Goal: Communication & Community: Answer question/provide support

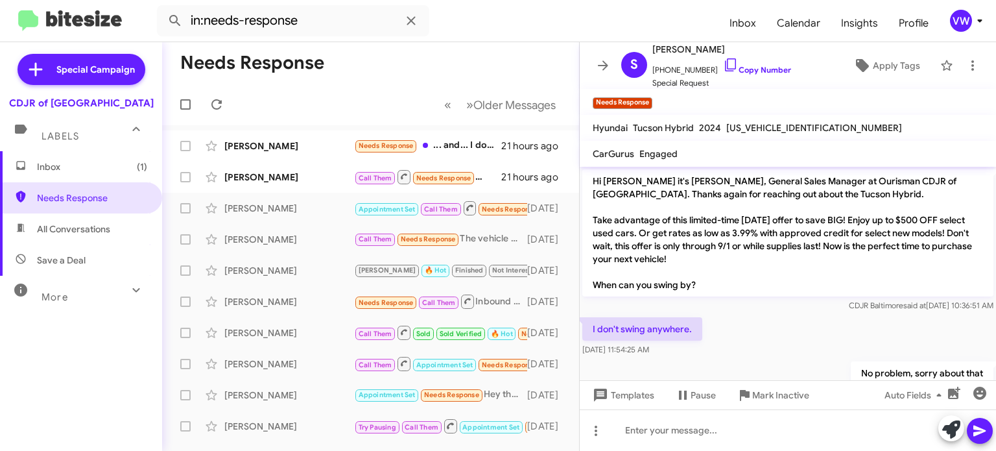
scroll to position [610, 0]
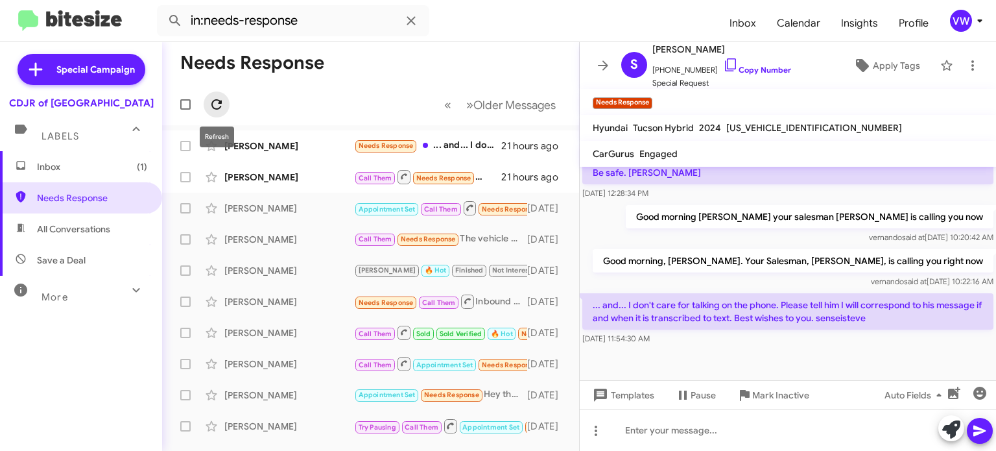
click at [217, 106] on icon at bounding box center [217, 105] width 16 height 16
click at [212, 111] on icon at bounding box center [217, 105] width 16 height 16
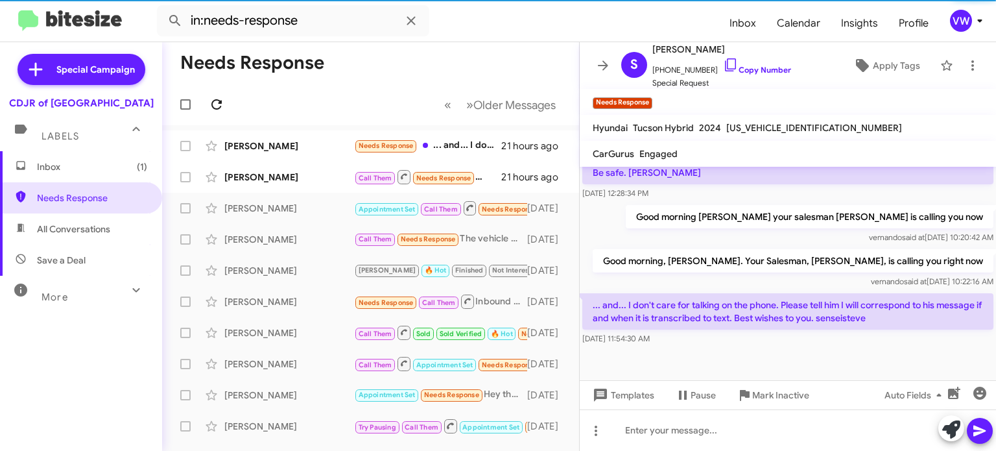
click at [219, 108] on icon at bounding box center [216, 104] width 10 height 10
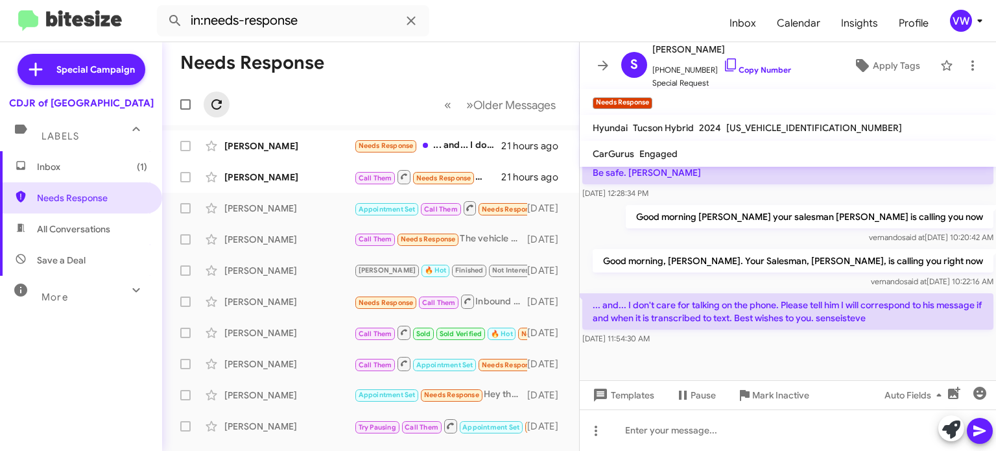
click at [217, 106] on icon at bounding box center [217, 105] width 16 height 16
click at [221, 109] on icon at bounding box center [217, 105] width 16 height 16
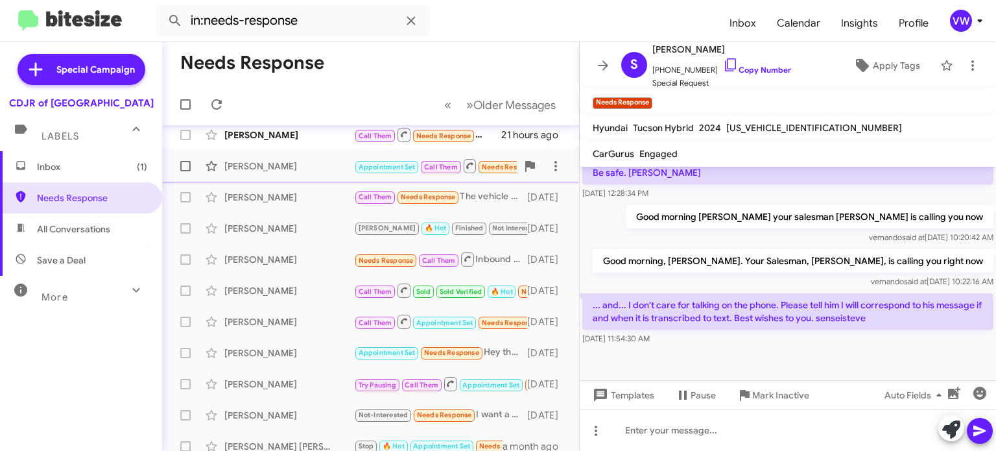
scroll to position [0, 0]
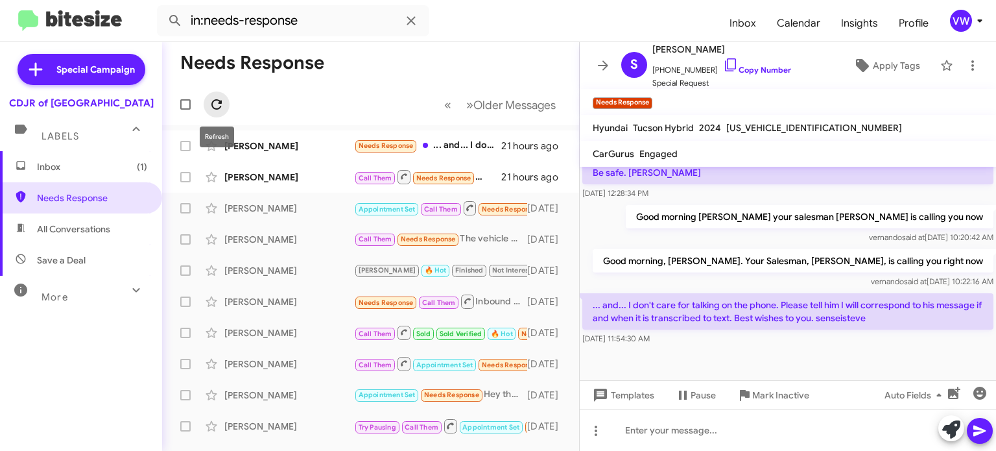
click at [216, 102] on icon at bounding box center [217, 105] width 16 height 16
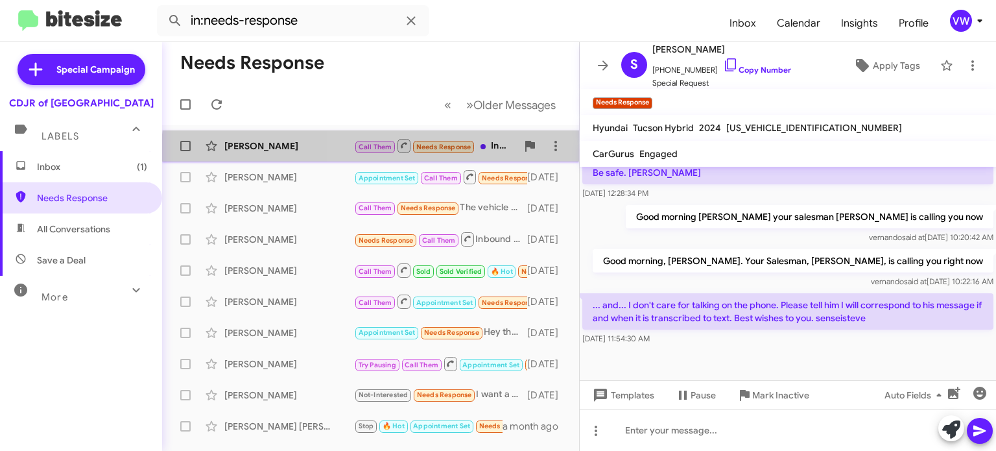
click at [445, 153] on span "Call Them Needs Response" at bounding box center [414, 145] width 121 height 16
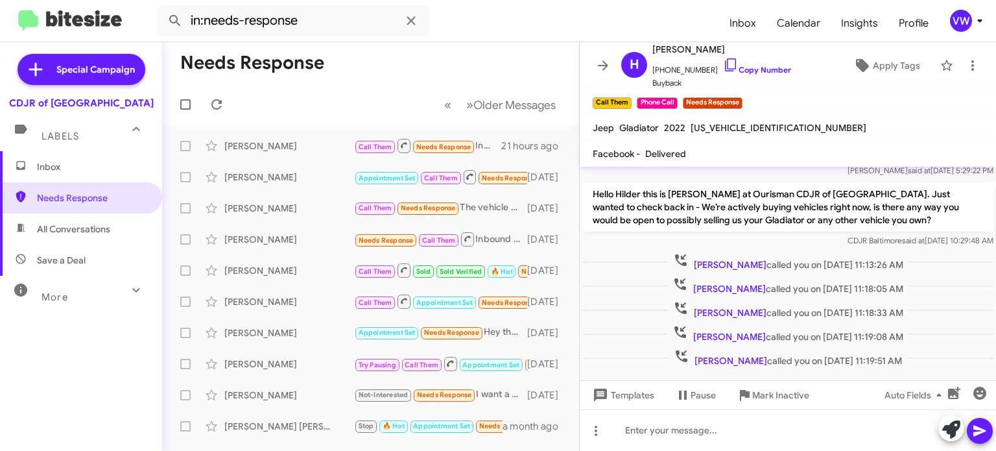
scroll to position [239, 0]
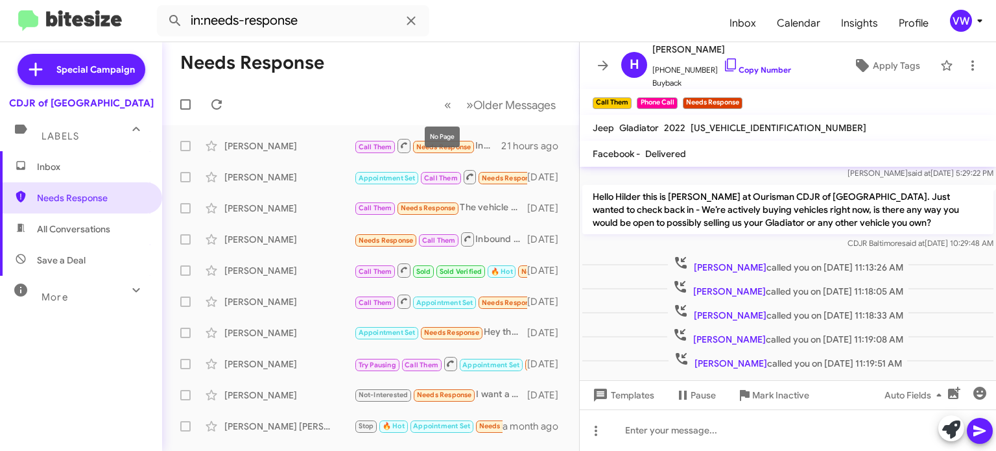
click at [459, 148] on mat-tooltip-component "No Page" at bounding box center [442, 136] width 53 height 39
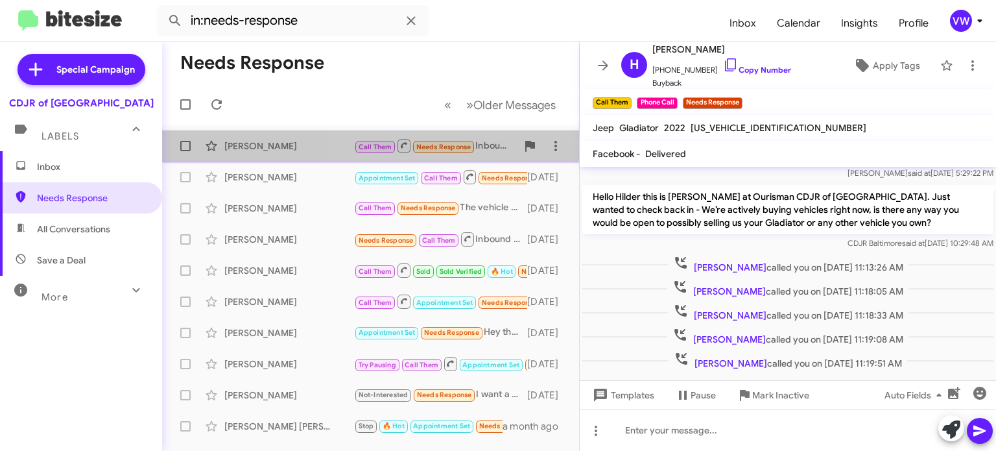
click at [456, 147] on span "Needs Response" at bounding box center [443, 147] width 55 height 8
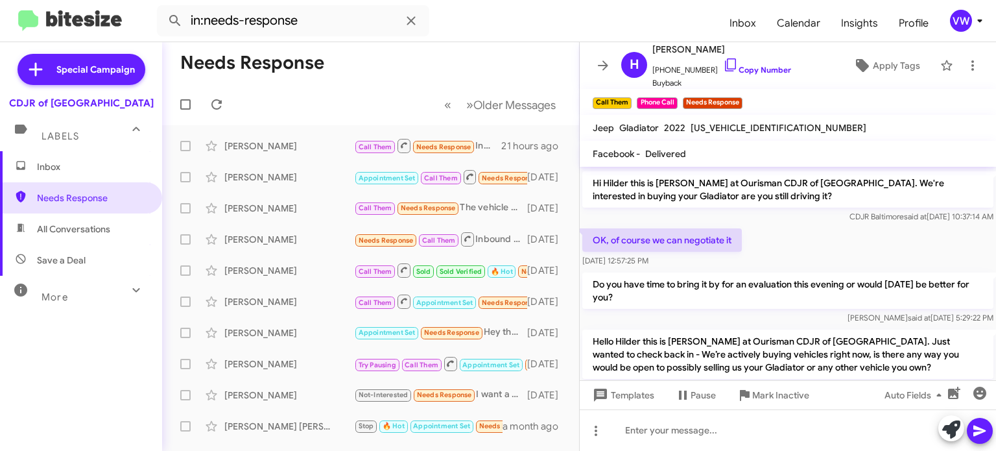
scroll to position [85, 0]
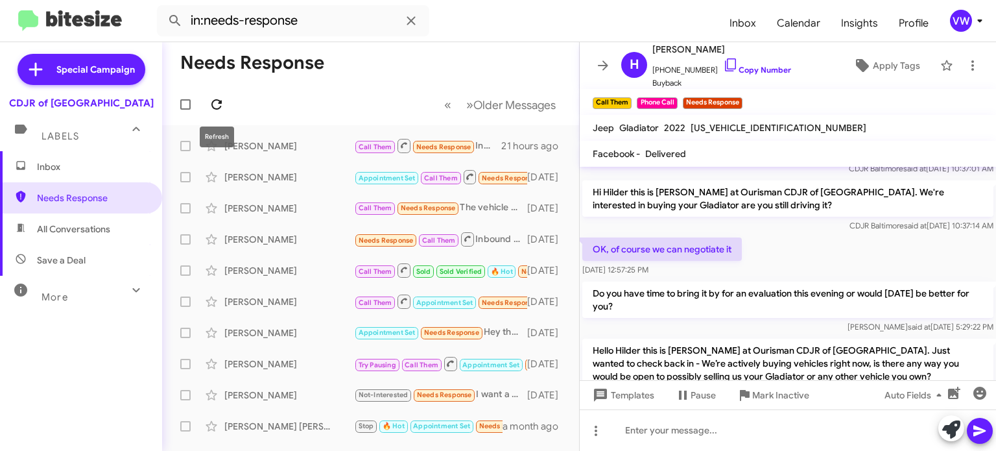
click at [220, 104] on icon at bounding box center [217, 105] width 16 height 16
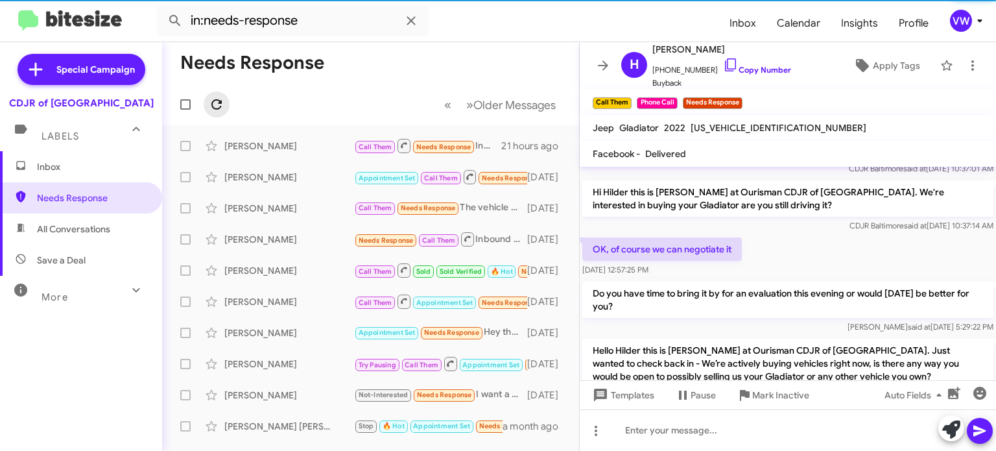
click at [219, 101] on icon at bounding box center [216, 104] width 10 height 10
click at [219, 102] on icon at bounding box center [216, 104] width 10 height 10
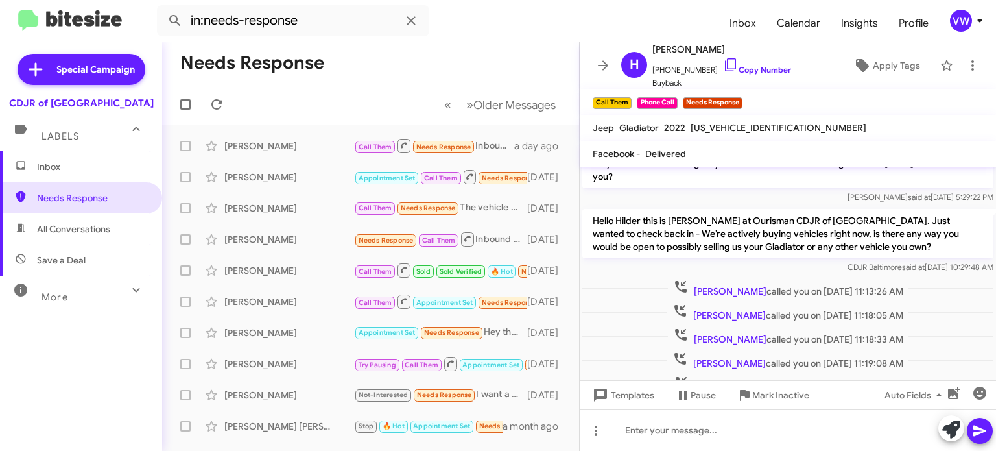
scroll to position [267, 0]
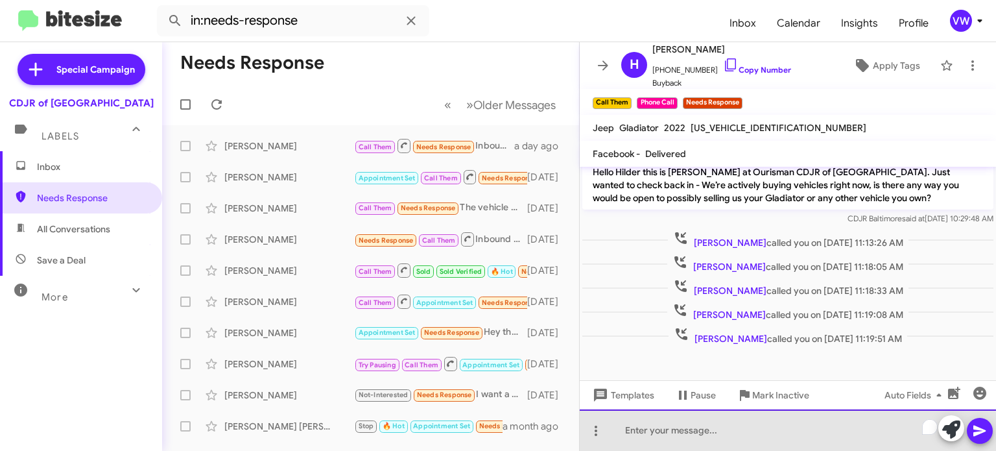
paste div "To enrich screen reader interactions, please activate Accessibility in Grammarl…"
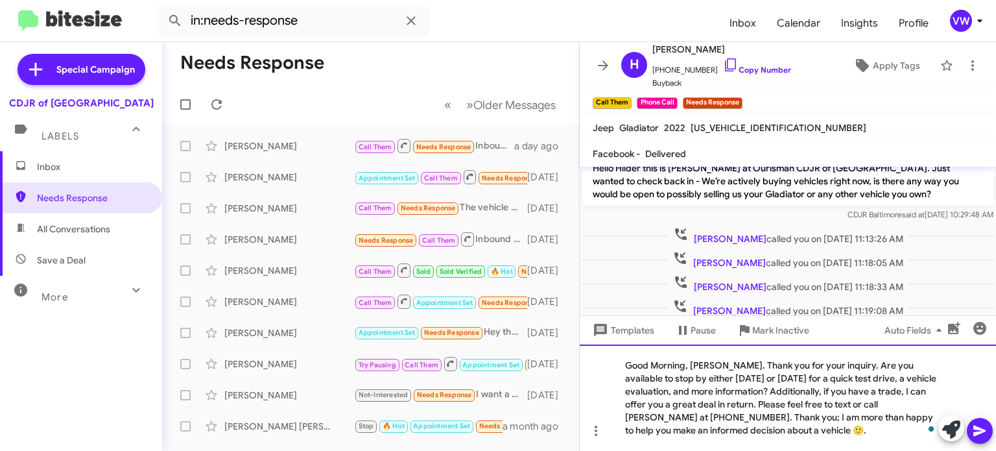
click at [732, 365] on div "Good Morning, [PERSON_NAME]. Thank you for your inquiry. Are you available to s…" at bounding box center [788, 397] width 416 height 106
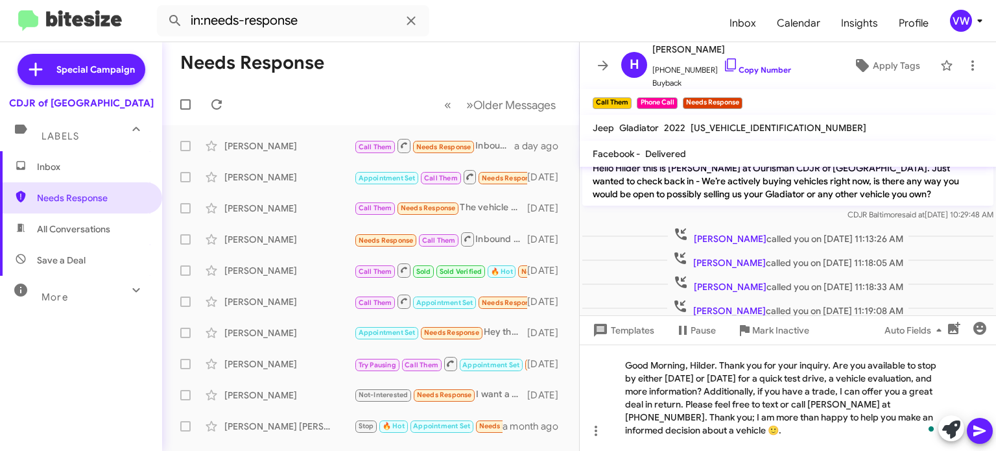
click at [981, 430] on icon at bounding box center [980, 430] width 12 height 11
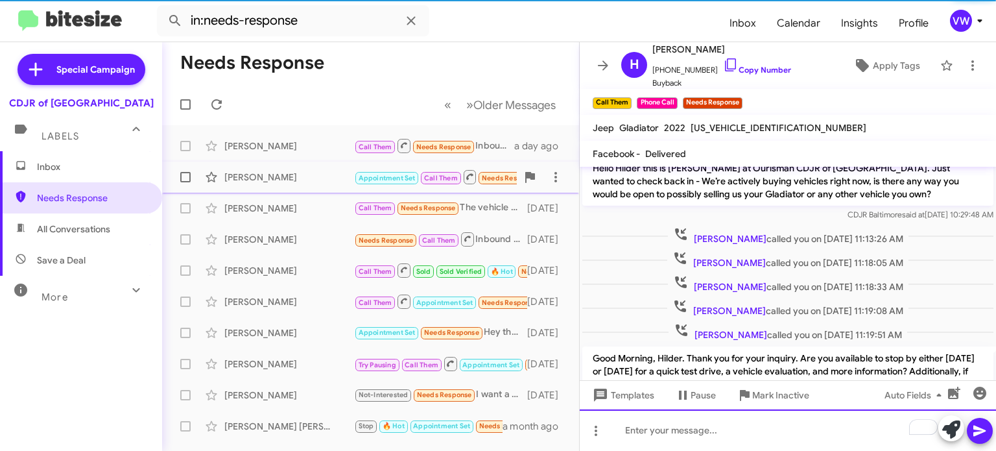
scroll to position [366, 0]
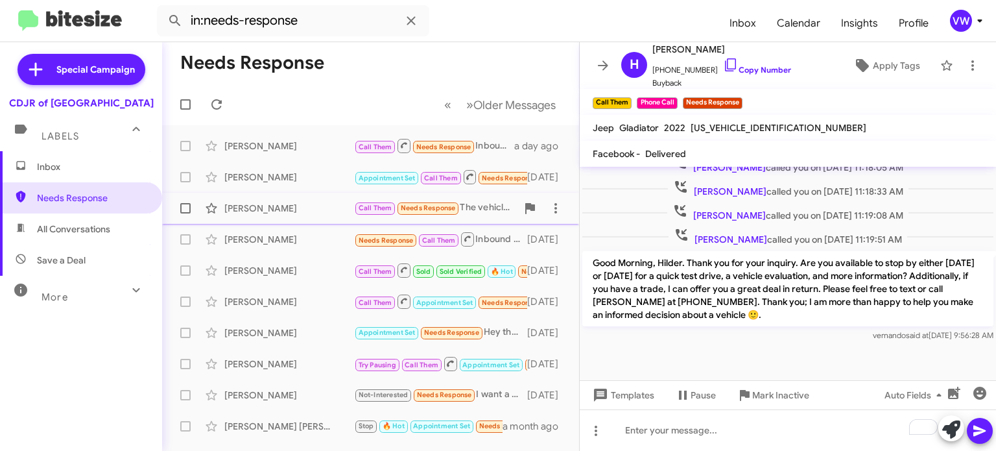
click at [428, 213] on small "Needs Response" at bounding box center [428, 208] width 61 height 12
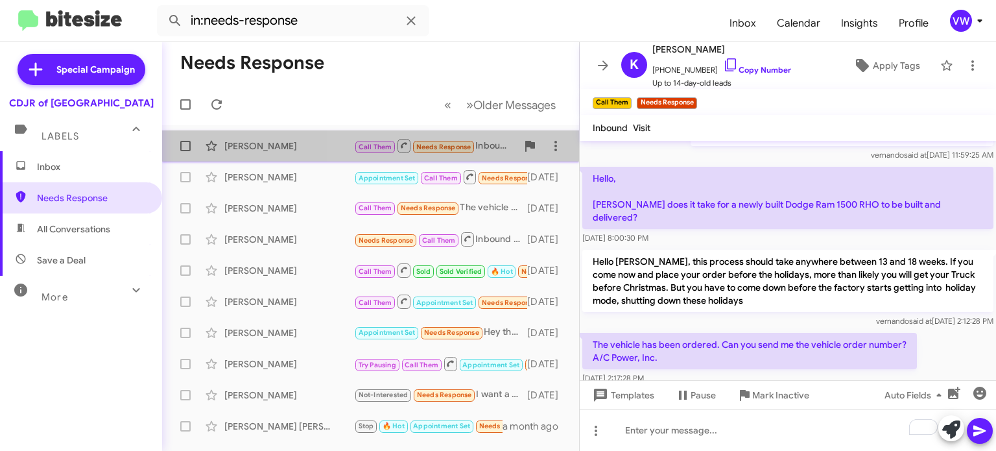
click at [454, 145] on span "Needs Response" at bounding box center [443, 147] width 55 height 8
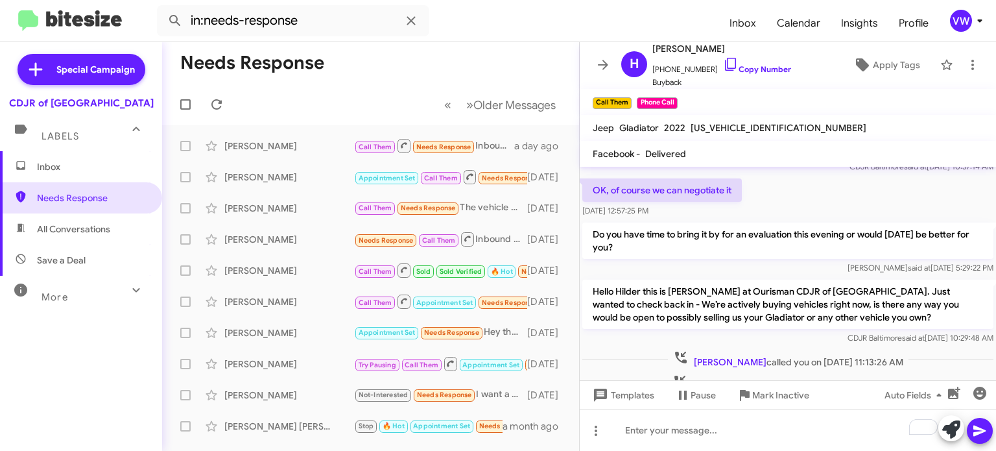
scroll to position [91, 0]
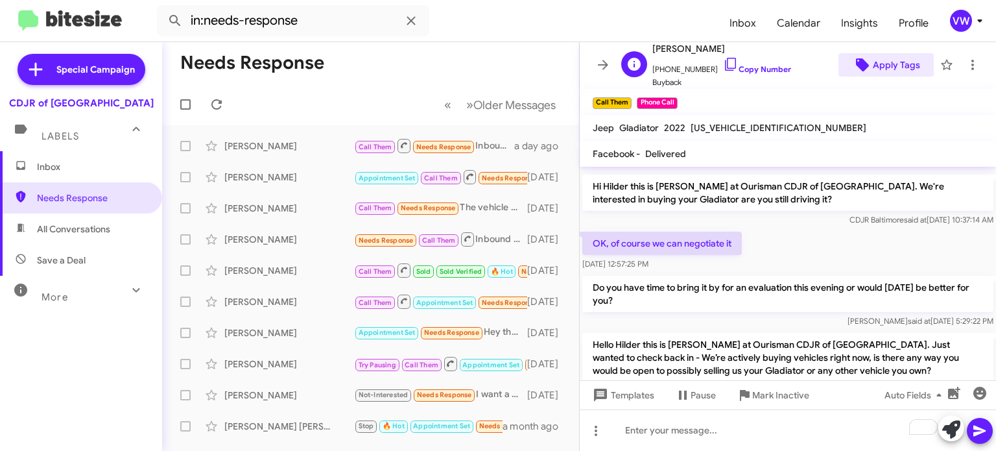
click at [896, 69] on span "Apply Tags" at bounding box center [896, 64] width 47 height 23
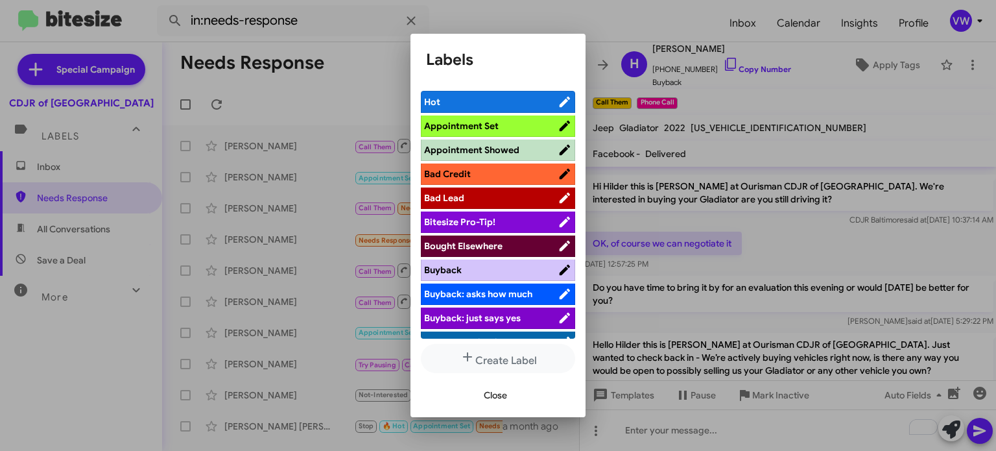
click at [548, 127] on span "Appointment Set" at bounding box center [491, 125] width 134 height 13
click at [497, 394] on span "Close" at bounding box center [495, 394] width 23 height 23
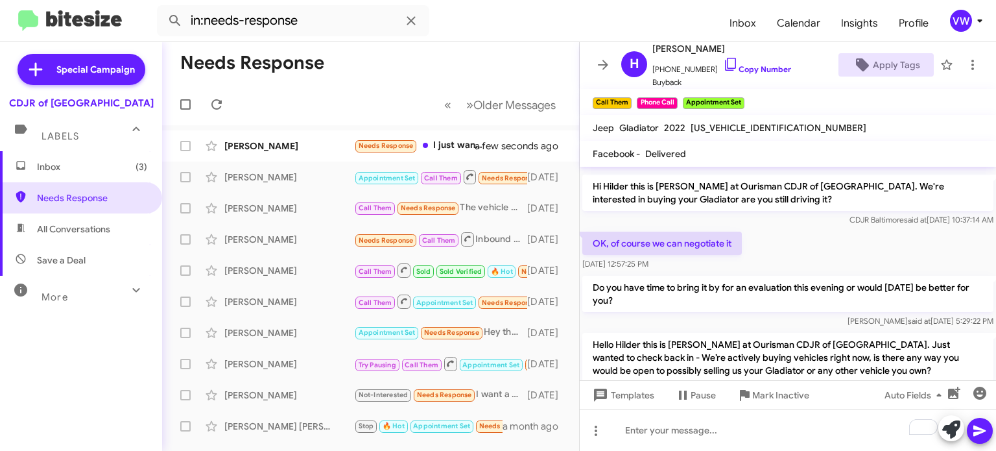
click at [839, 53] on button "Apply Tags" at bounding box center [886, 64] width 95 height 23
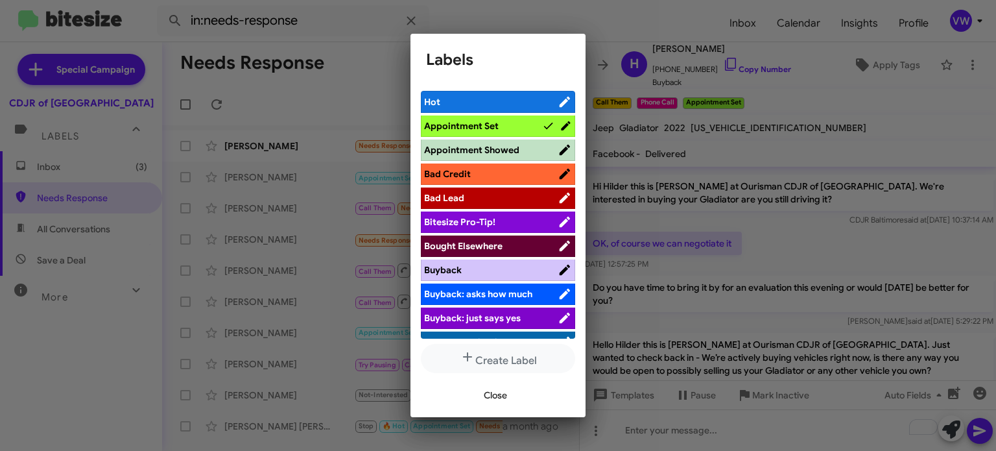
drag, startPoint x: 855, startPoint y: 128, endPoint x: 734, endPoint y: 130, distance: 121.3
click at [855, 128] on div at bounding box center [498, 225] width 996 height 451
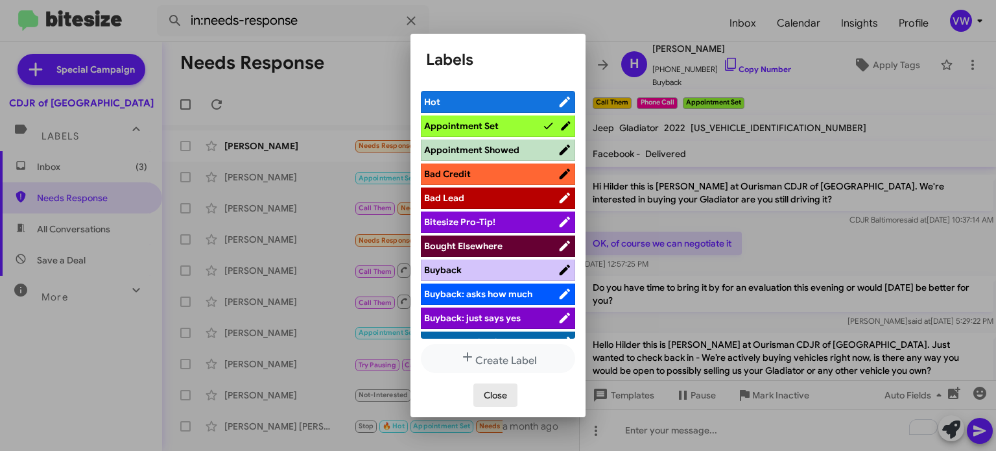
click at [484, 394] on span "Close" at bounding box center [495, 394] width 23 height 23
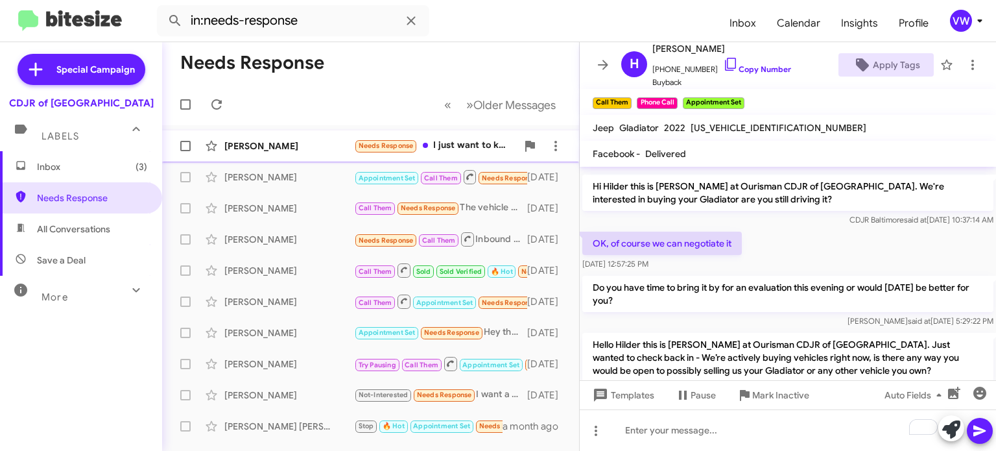
click at [398, 139] on div "[PERSON_NAME] Needs Response I just want to know if purchase qualifies for the …" at bounding box center [371, 146] width 396 height 26
